Goal: Task Accomplishment & Management: Use online tool/utility

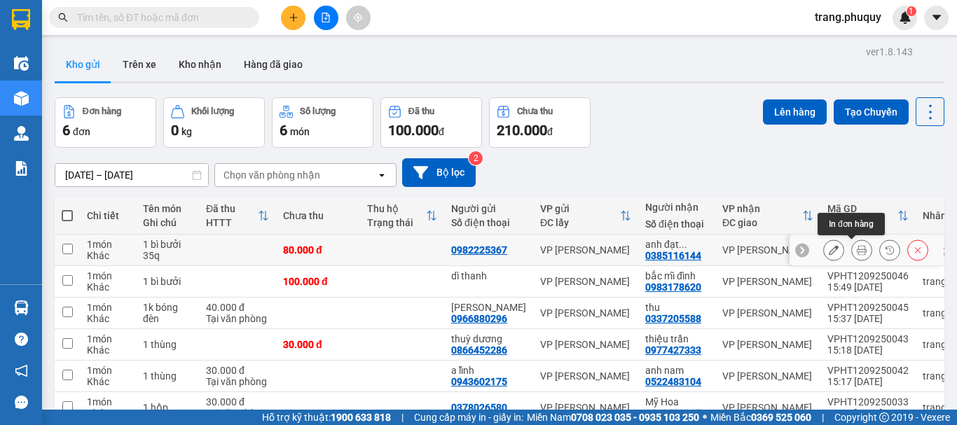
click at [857, 248] on icon at bounding box center [862, 250] width 10 height 10
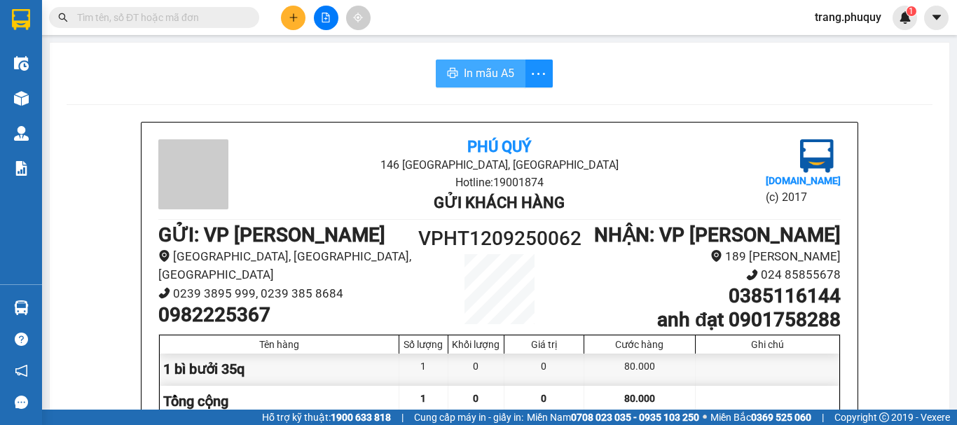
click at [492, 76] on span "In mẫu A5" at bounding box center [489, 73] width 50 height 18
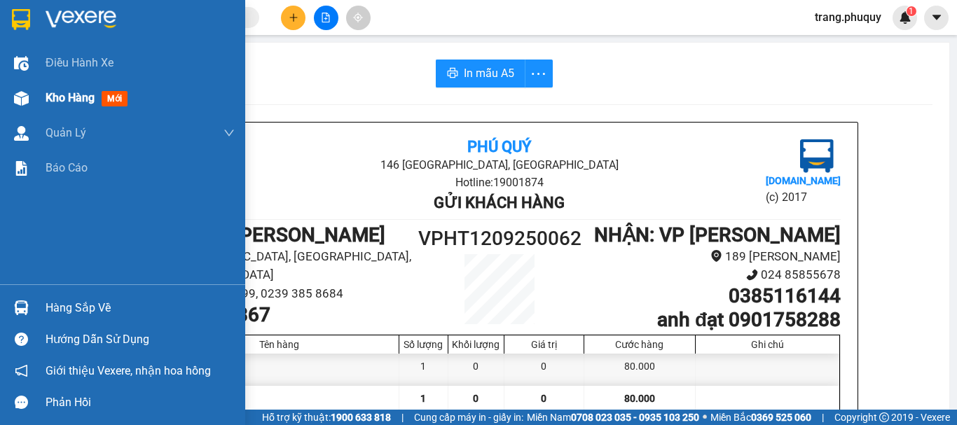
click at [25, 95] on img at bounding box center [21, 98] width 15 height 15
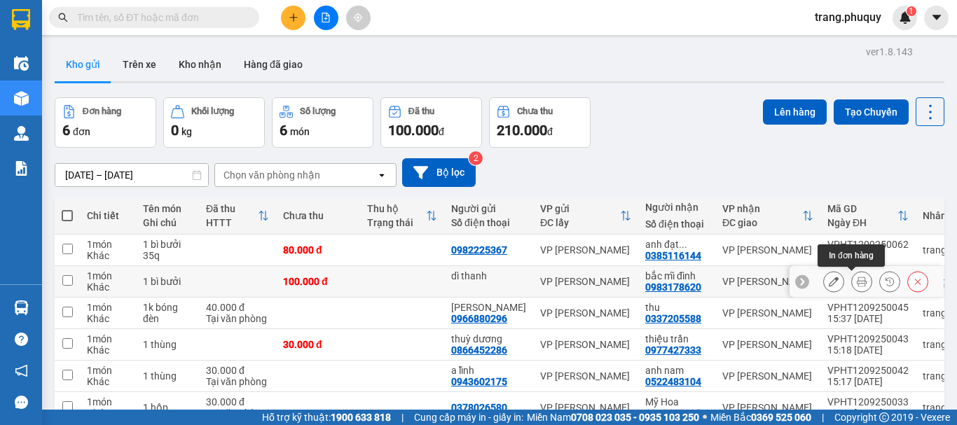
click at [852, 282] on button at bounding box center [862, 282] width 20 height 25
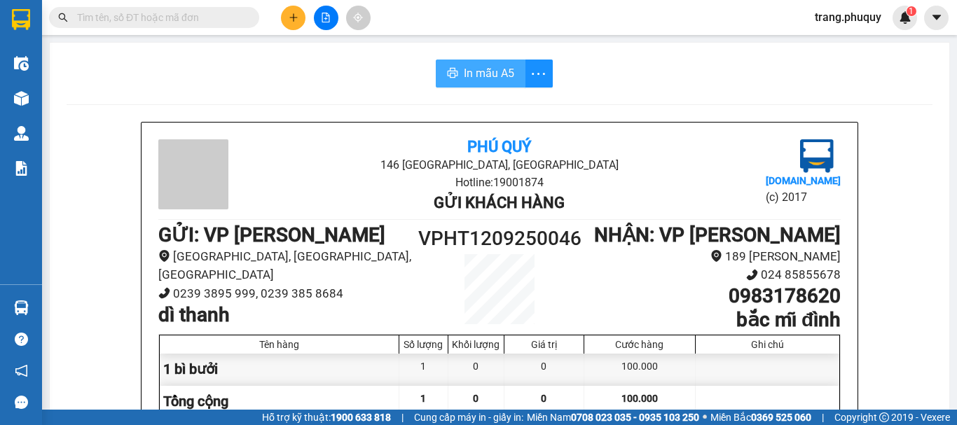
click at [498, 77] on span "In mẫu A5" at bounding box center [489, 73] width 50 height 18
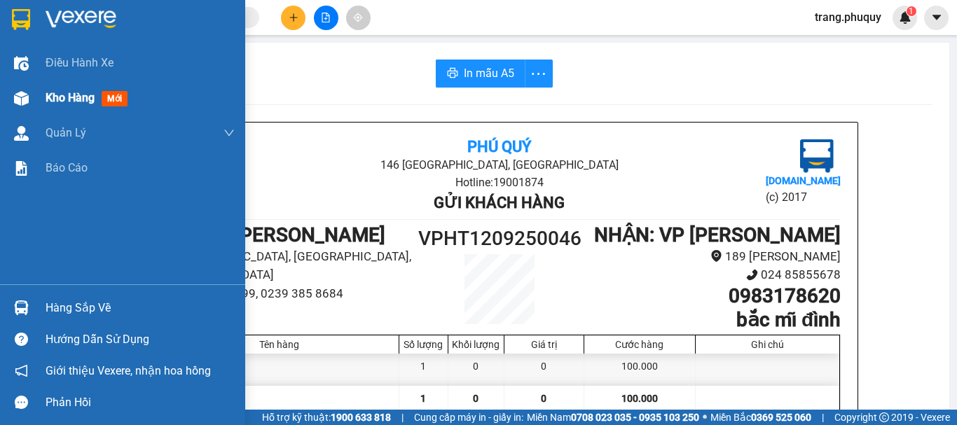
click at [9, 104] on div at bounding box center [21, 98] width 25 height 25
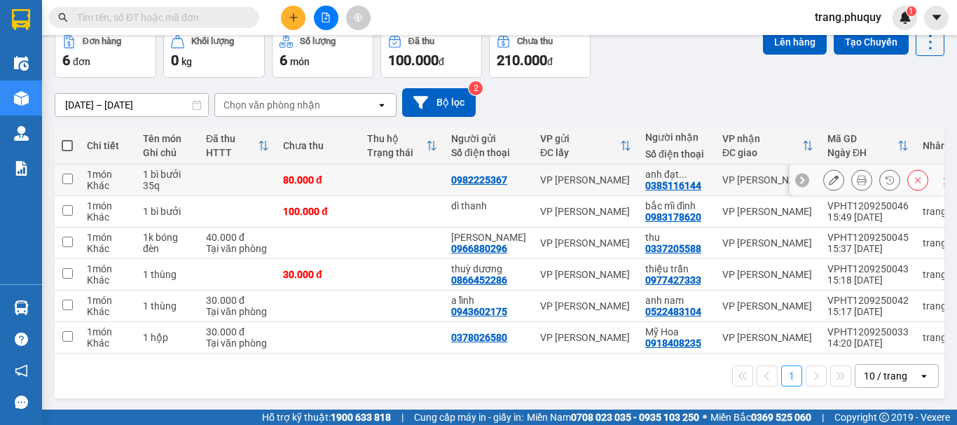
scroll to position [77, 0]
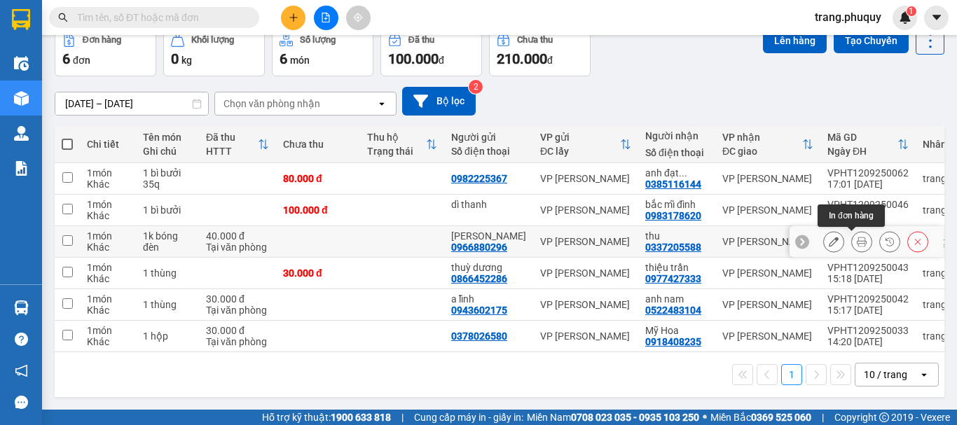
click at [852, 239] on button at bounding box center [862, 242] width 20 height 25
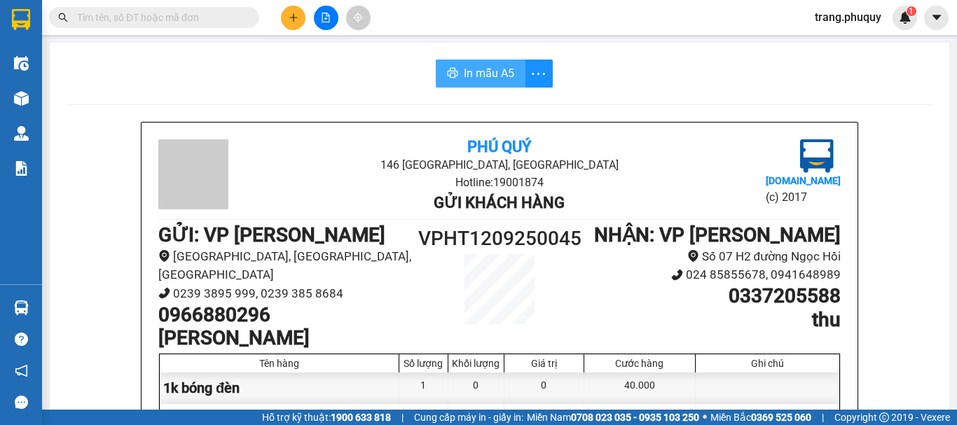
click at [479, 81] on span "In mẫu A5" at bounding box center [489, 73] width 50 height 18
